Goal: Find specific page/section: Find specific page/section

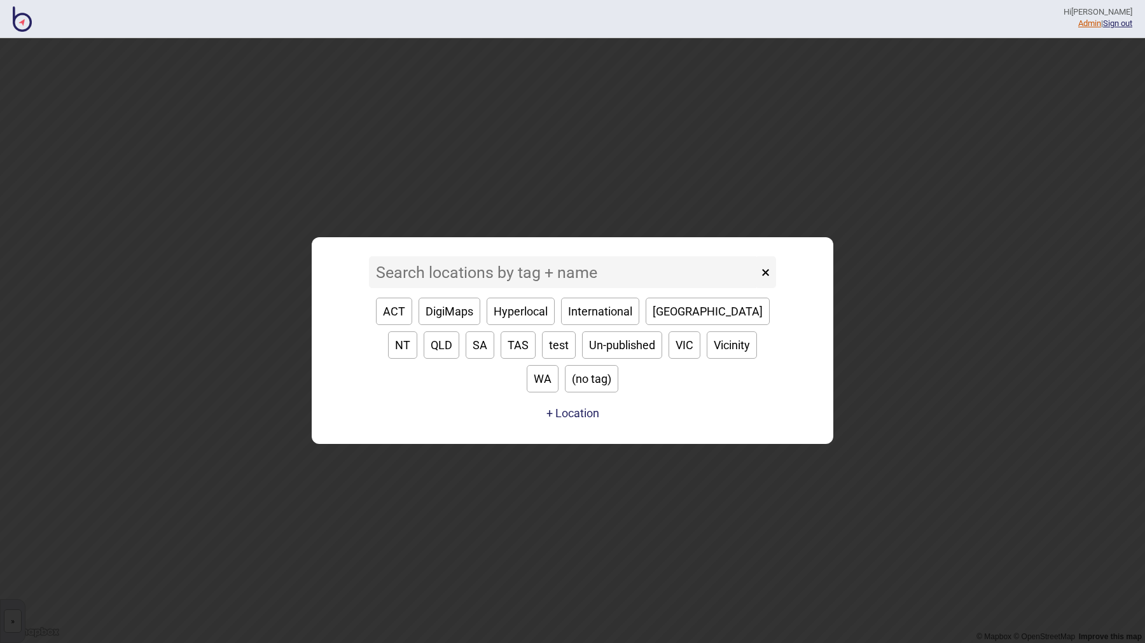
click at [1078, 21] on link "Admin" at bounding box center [1089, 23] width 23 height 10
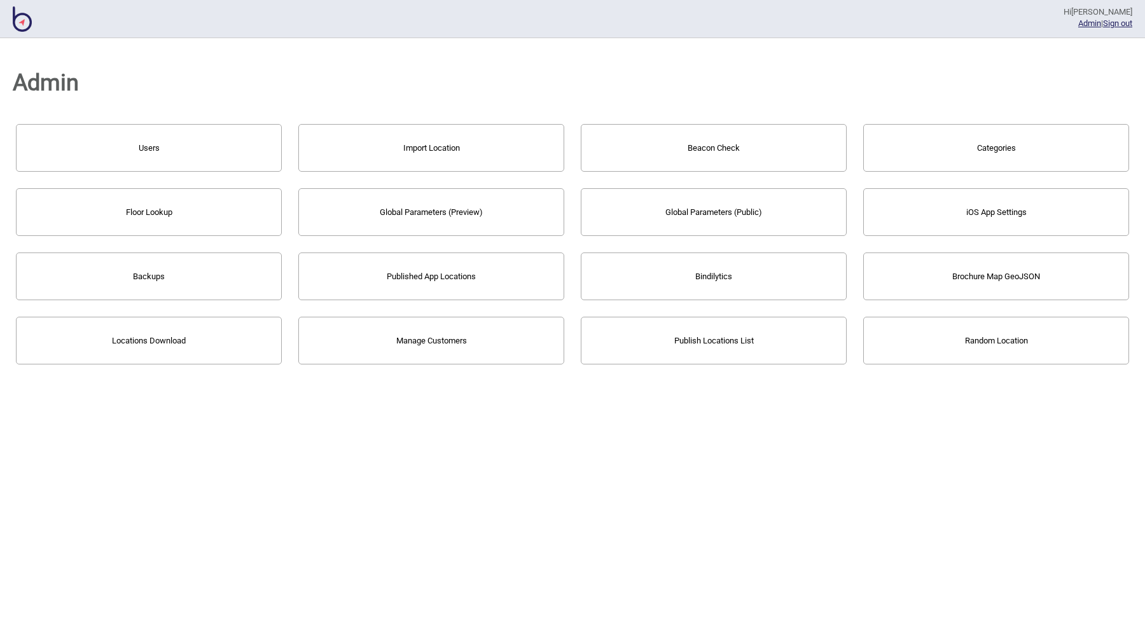
click at [665, 336] on button "Publish Locations List" at bounding box center [714, 341] width 266 height 48
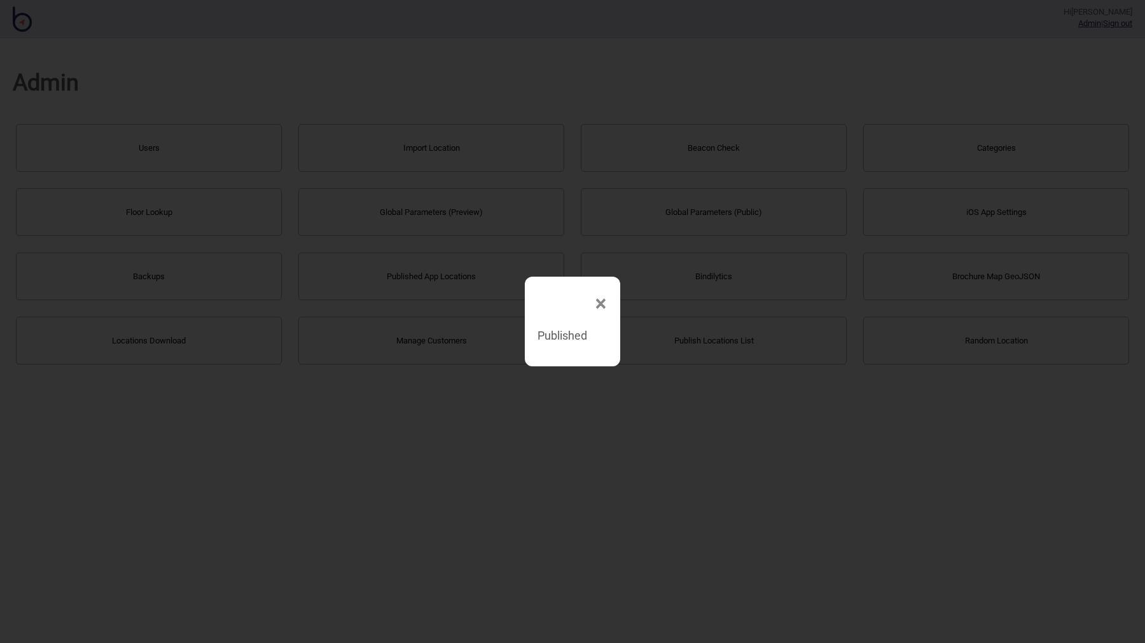
click at [595, 305] on span "×" at bounding box center [600, 304] width 13 height 42
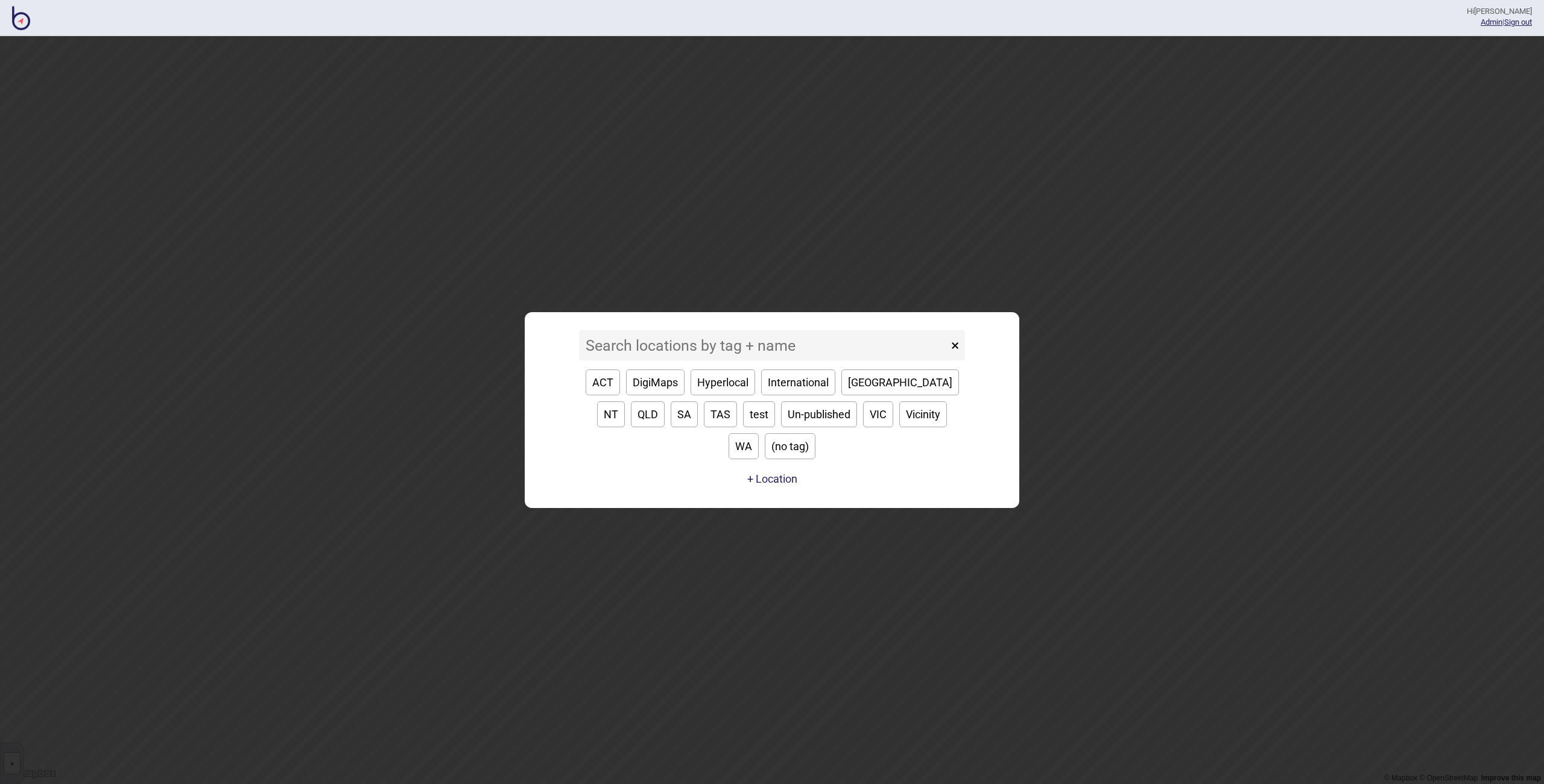
click at [743, 360] on input at bounding box center [763, 345] width 369 height 30
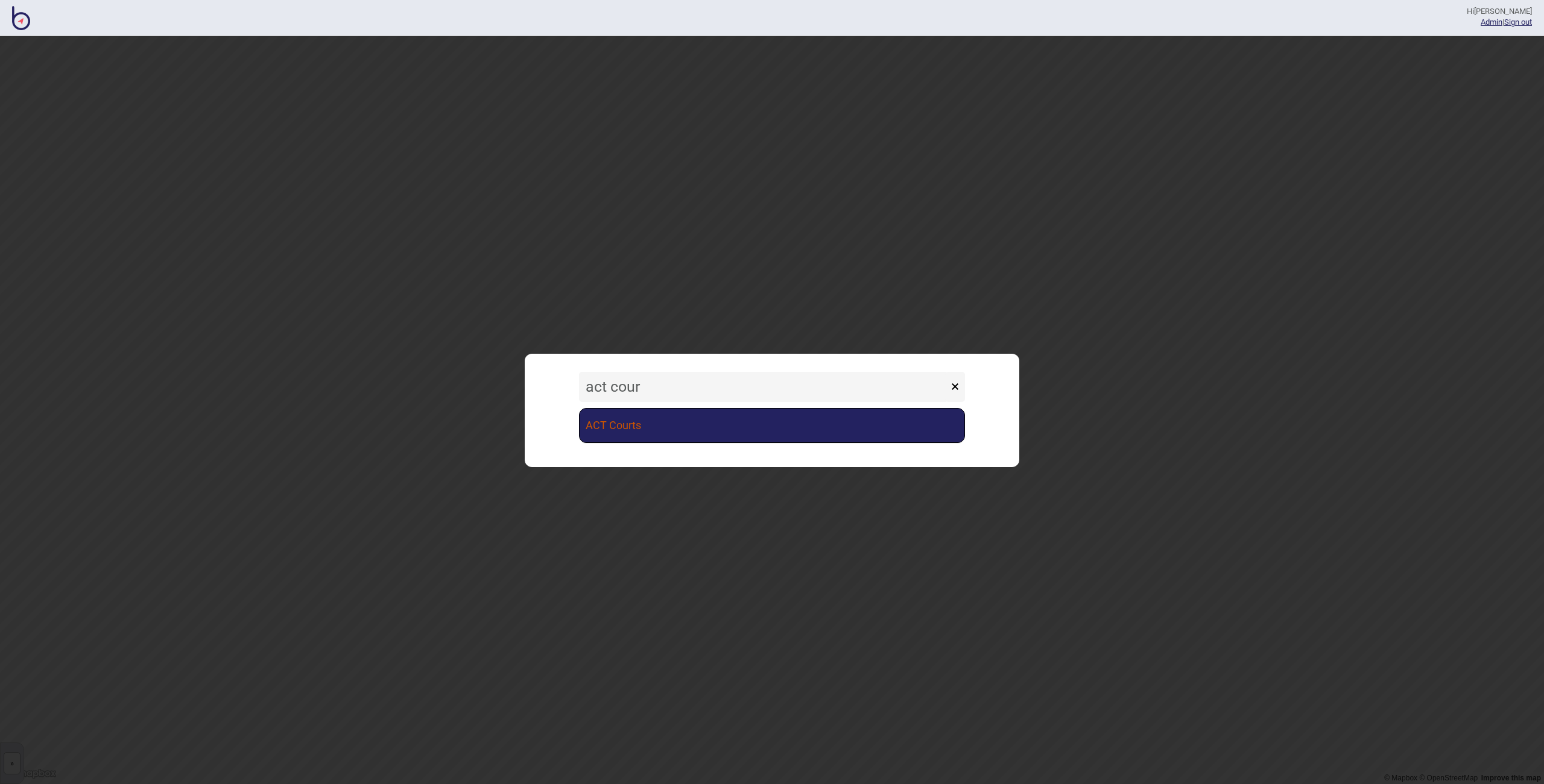
type input "act cour"
click at [722, 432] on link "ACT Courts" at bounding box center [771, 426] width 386 height 35
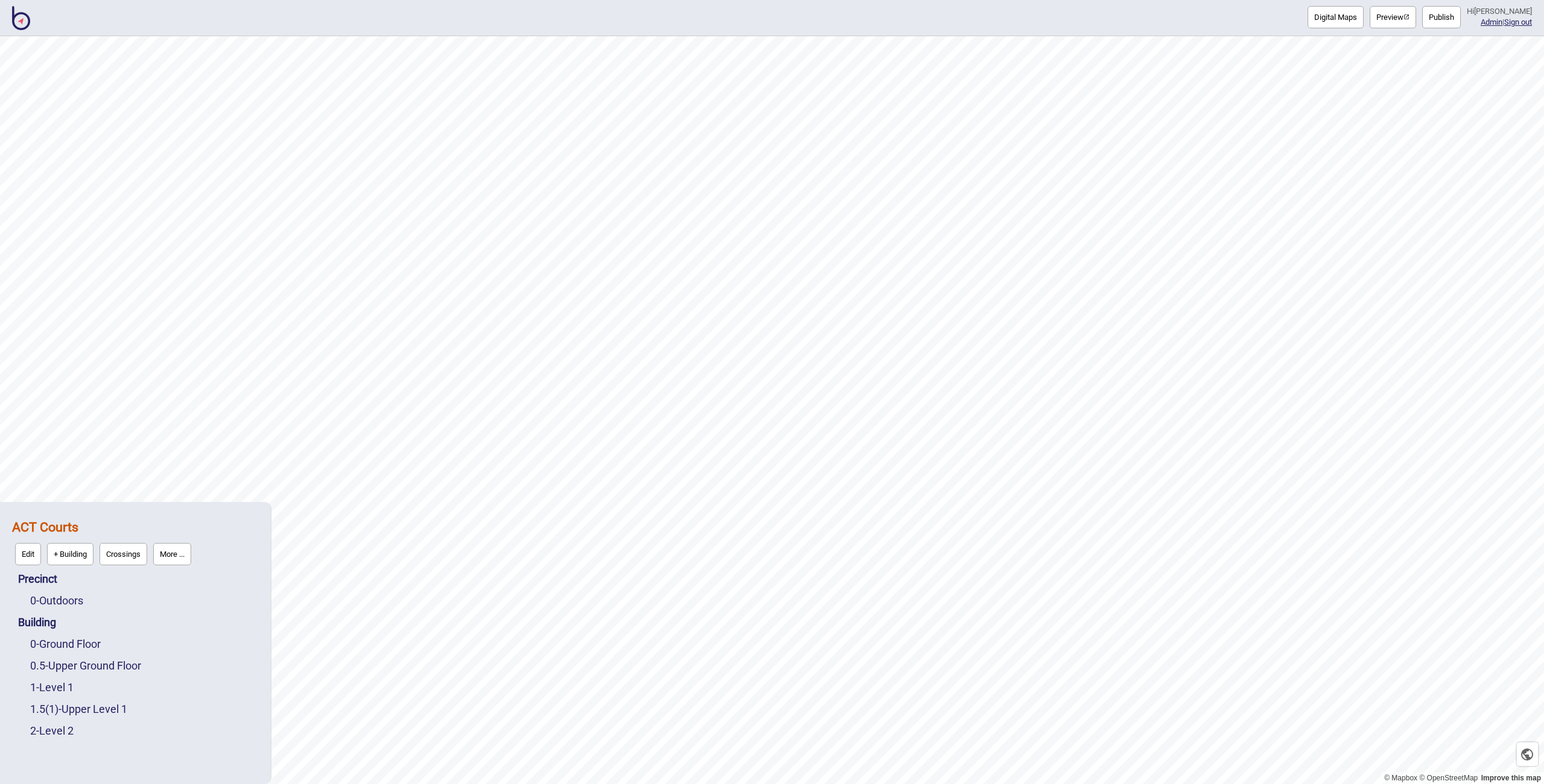
click at [176, 553] on button "More ..." at bounding box center [173, 555] width 38 height 23
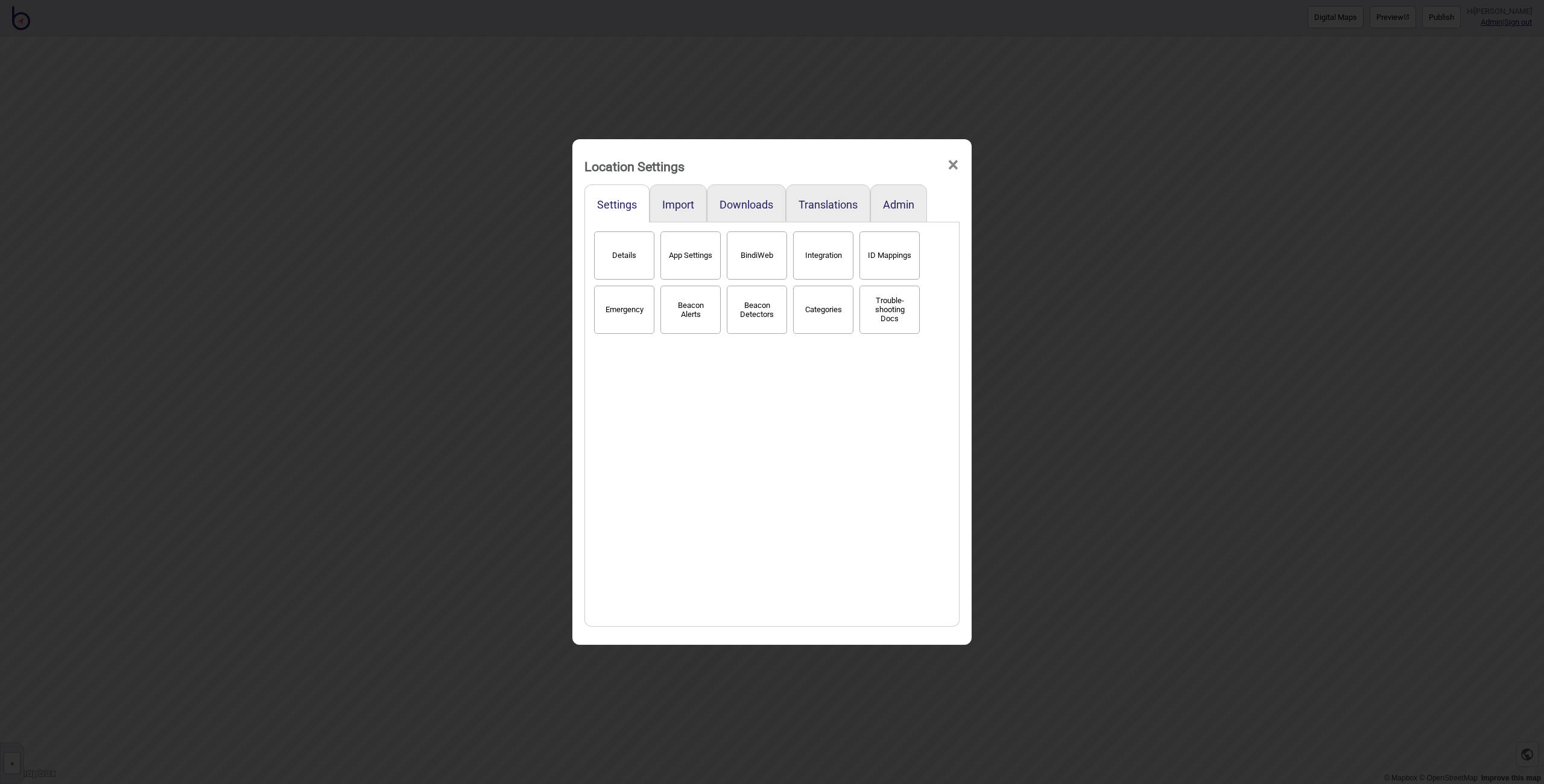
click at [771, 251] on button "BindiWeb" at bounding box center [757, 255] width 61 height 48
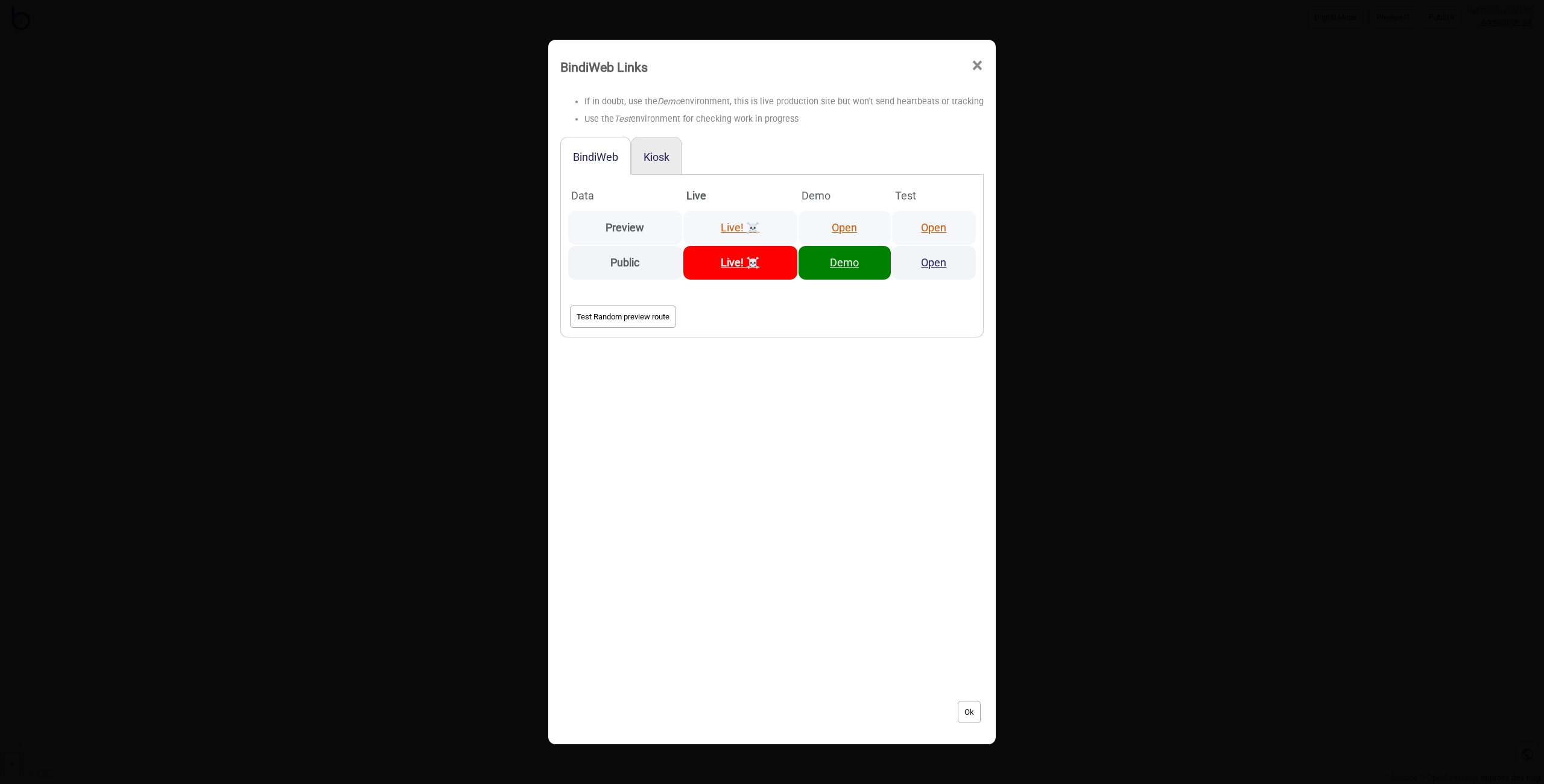
click at [930, 228] on link "Open" at bounding box center [933, 227] width 26 height 12
